Goal: Task Accomplishment & Management: Manage account settings

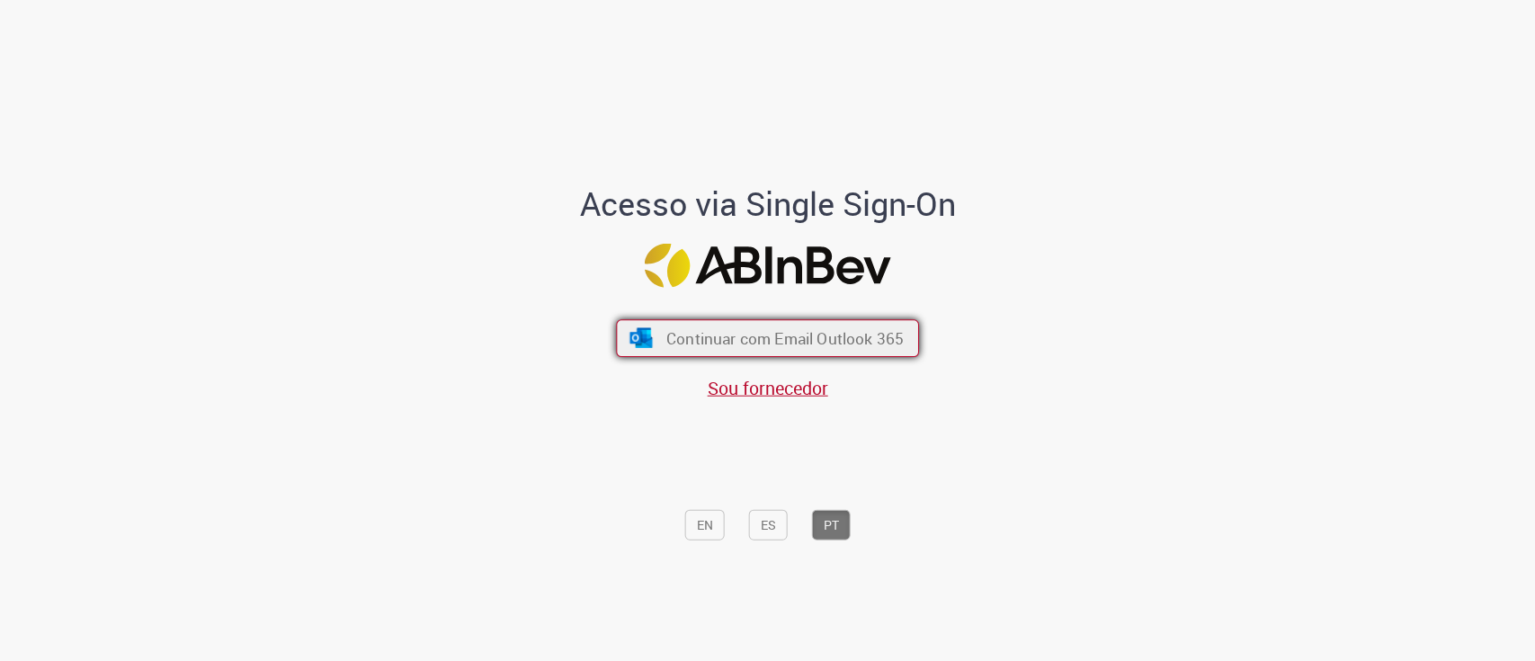
click at [797, 335] on span "Continuar com Email Outlook 365" at bounding box center [784, 337] width 237 height 21
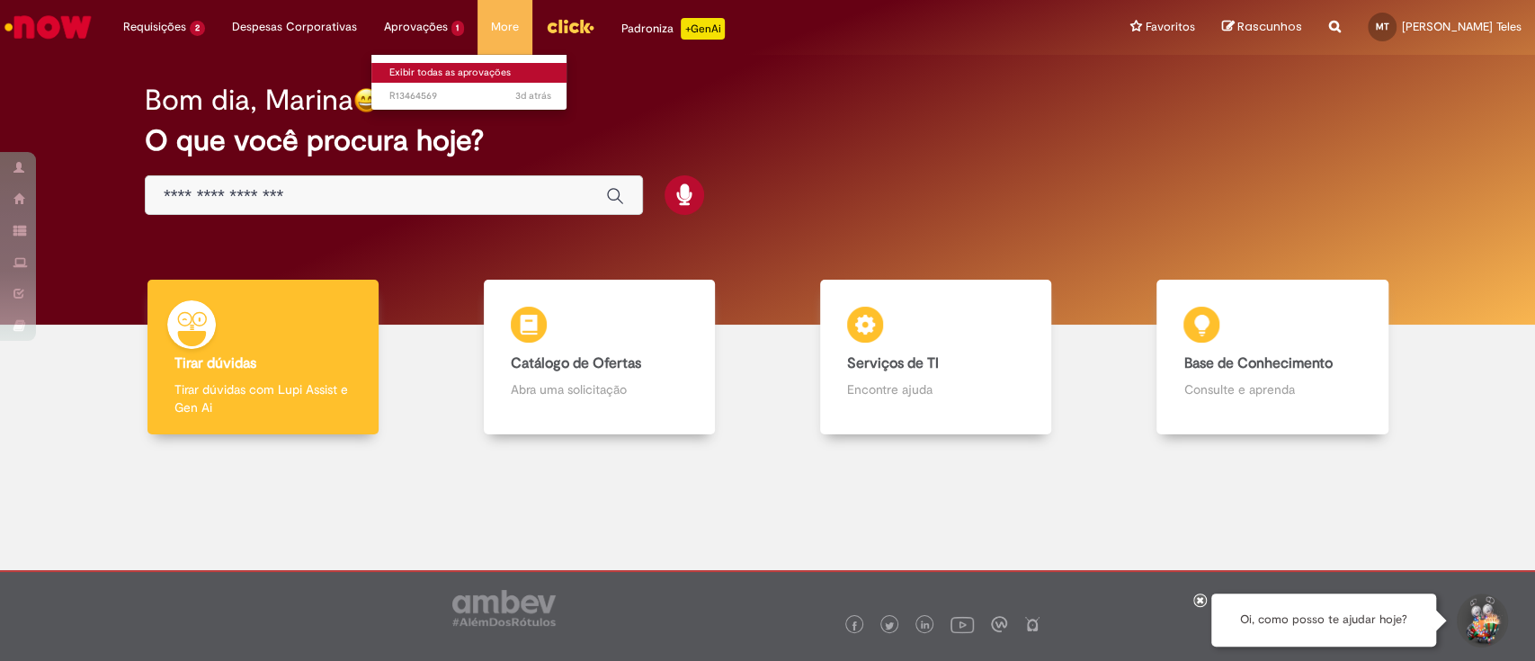
click at [434, 77] on link "Exibir todas as aprovações" at bounding box center [470, 73] width 198 height 20
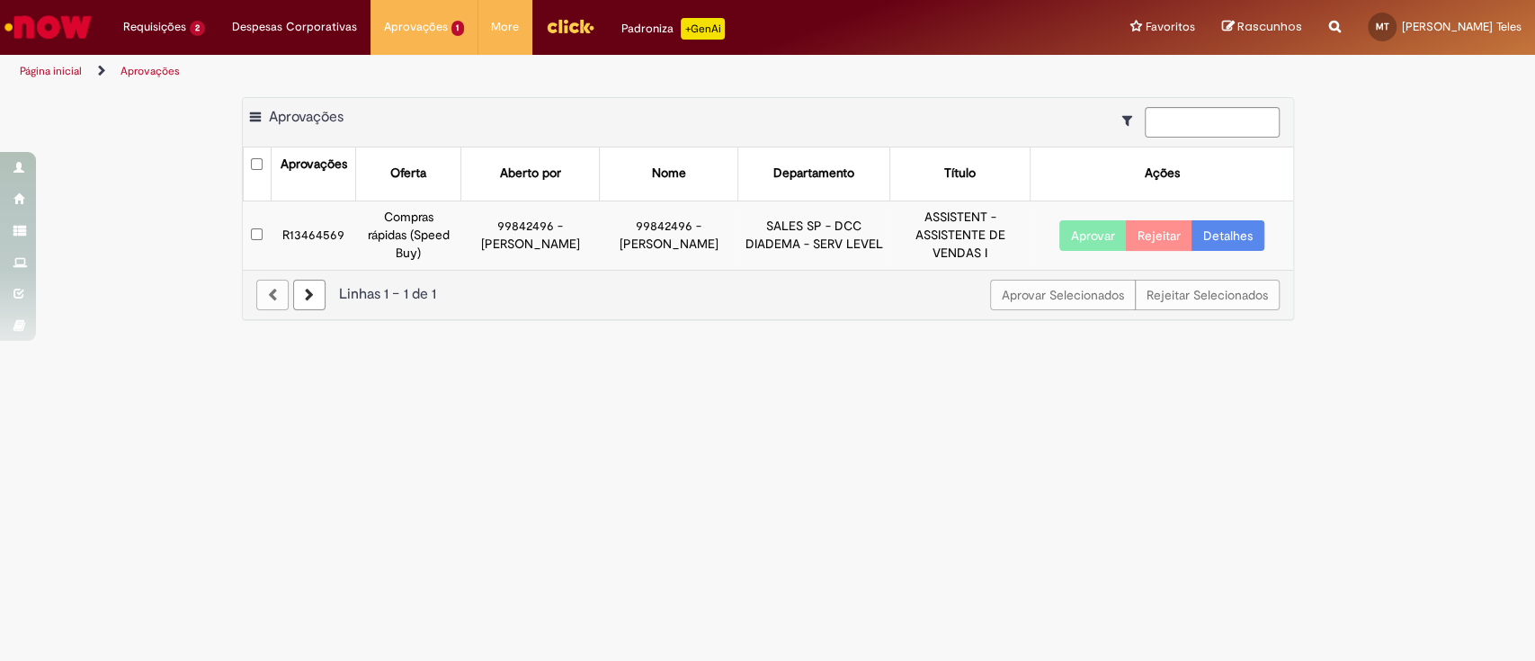
click at [1247, 246] on link "Detalhes" at bounding box center [1228, 235] width 73 height 31
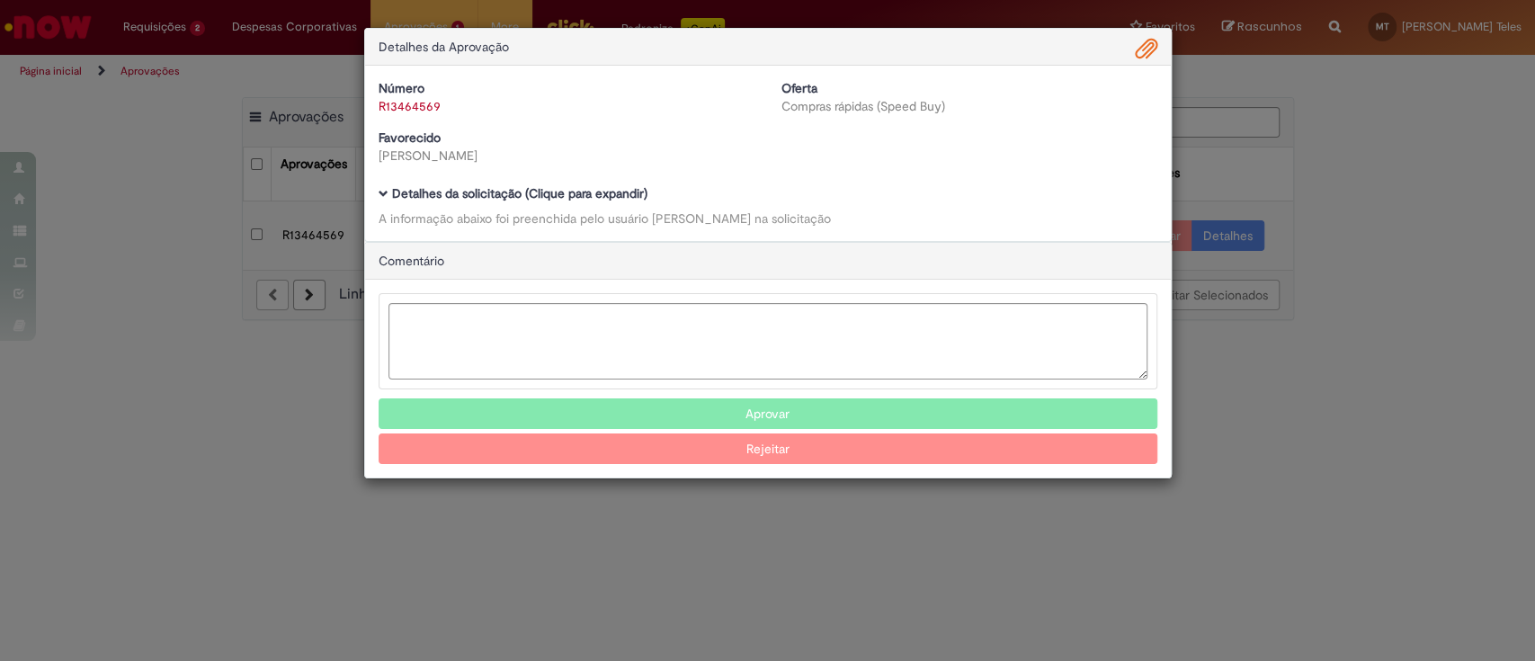
click at [484, 189] on b "Detalhes da solicitação (Clique para expandir)" at bounding box center [519, 193] width 255 height 16
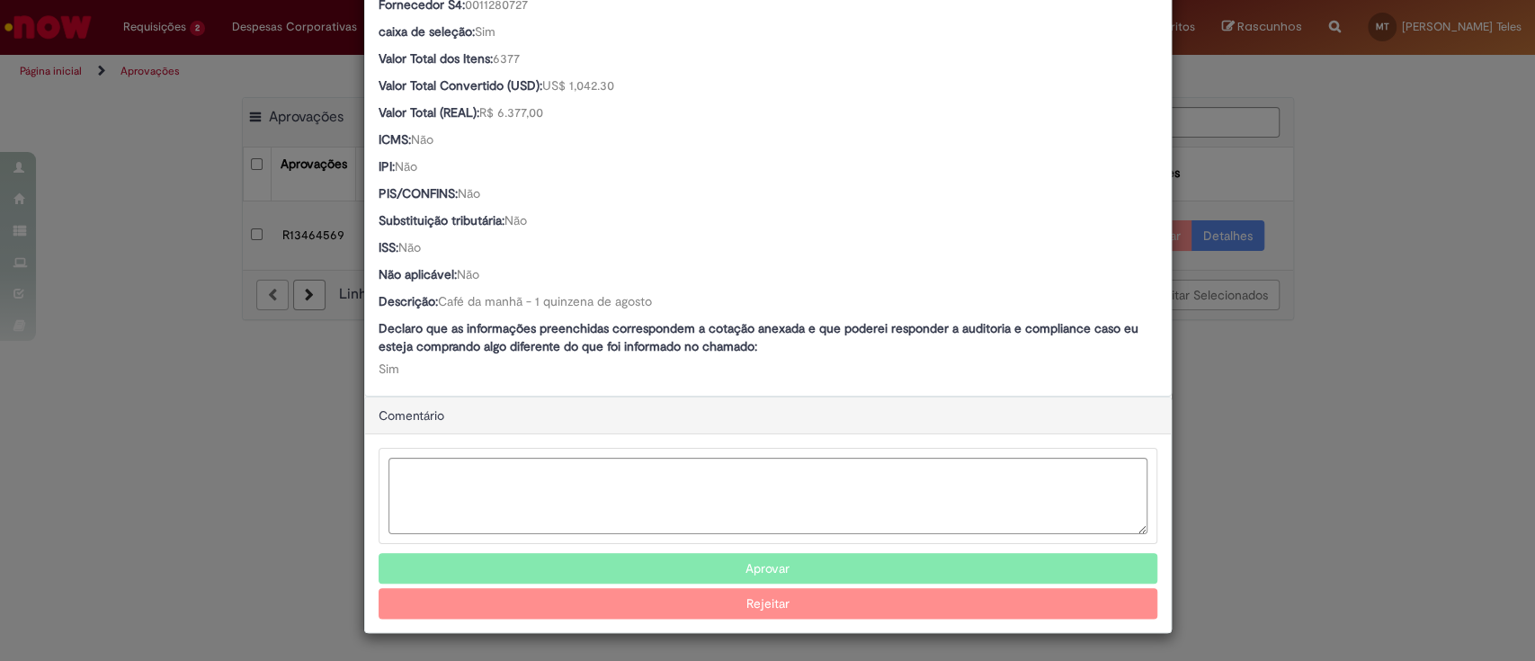
scroll to position [1122, 0]
click at [800, 568] on button "Aprovar" at bounding box center [768, 569] width 779 height 31
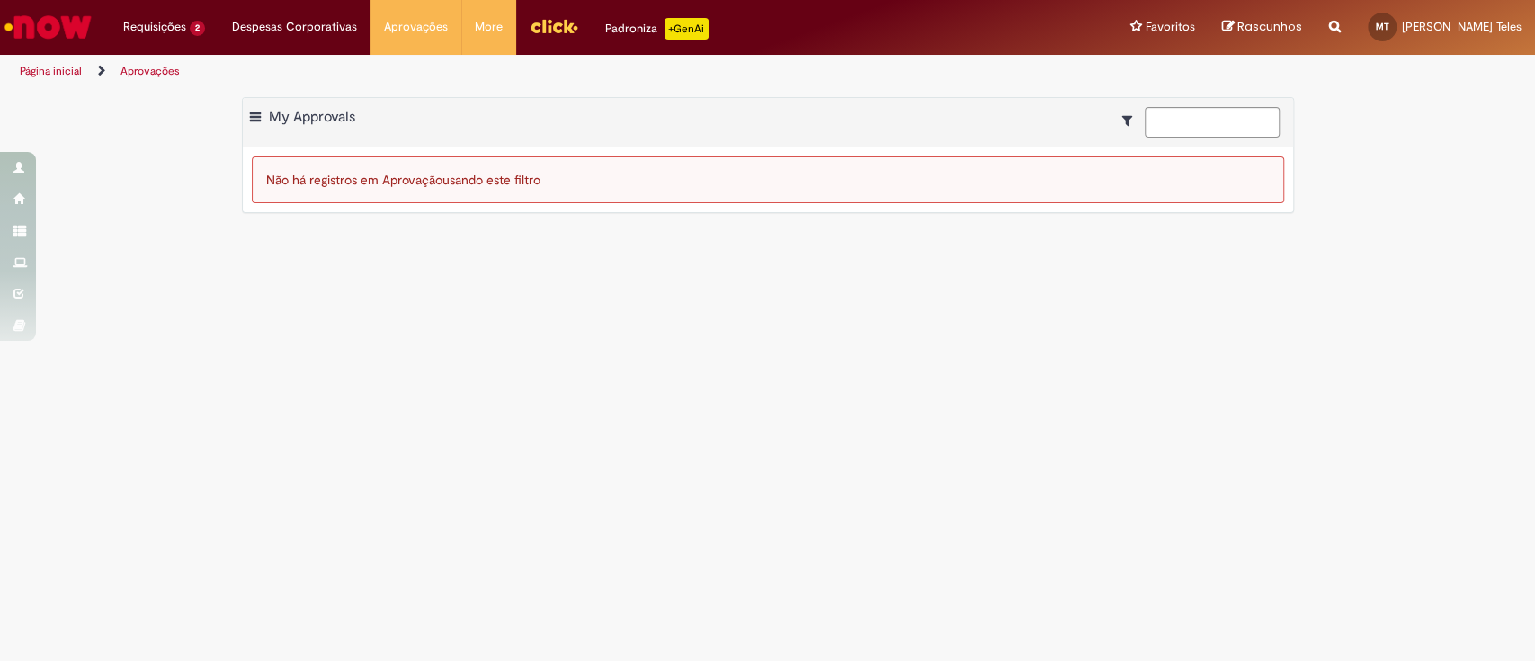
scroll to position [886, 0]
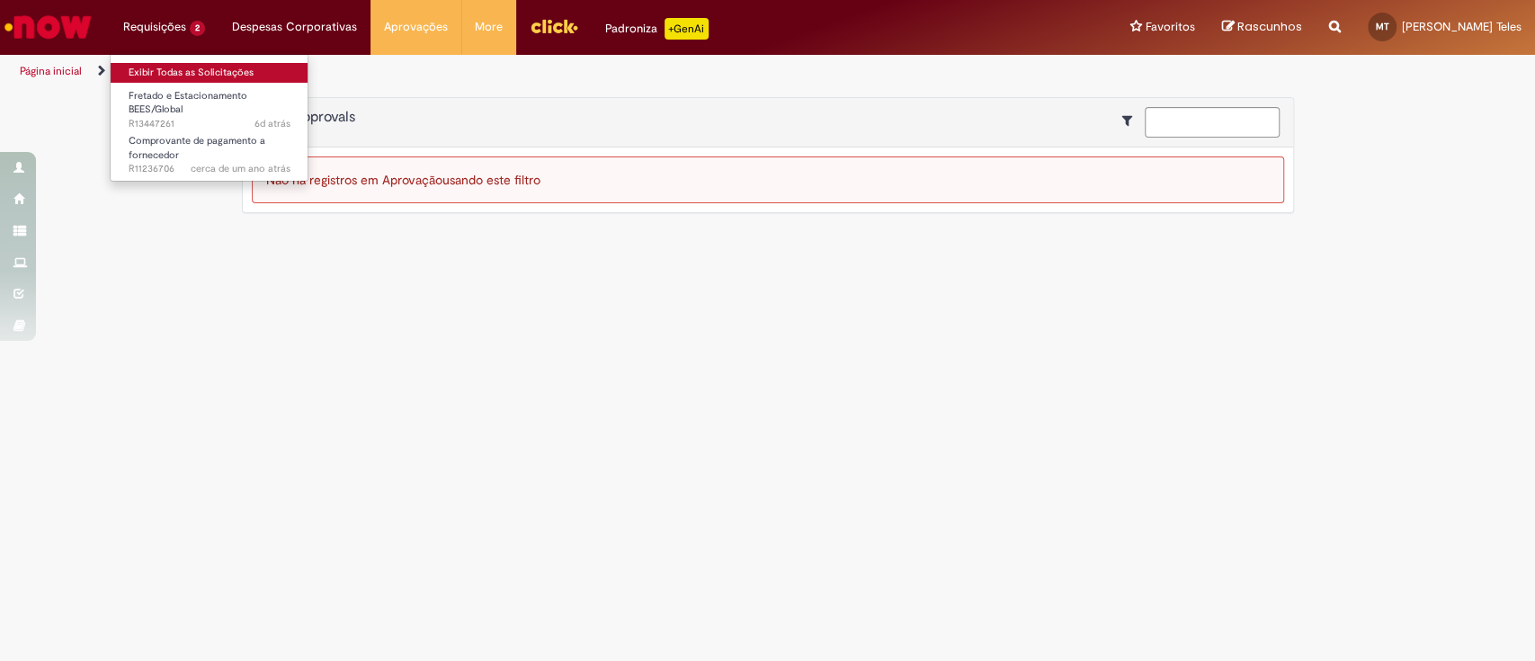
click at [179, 63] on link "Exibir Todas as Solicitações" at bounding box center [210, 73] width 198 height 20
